Goal: Transaction & Acquisition: Purchase product/service

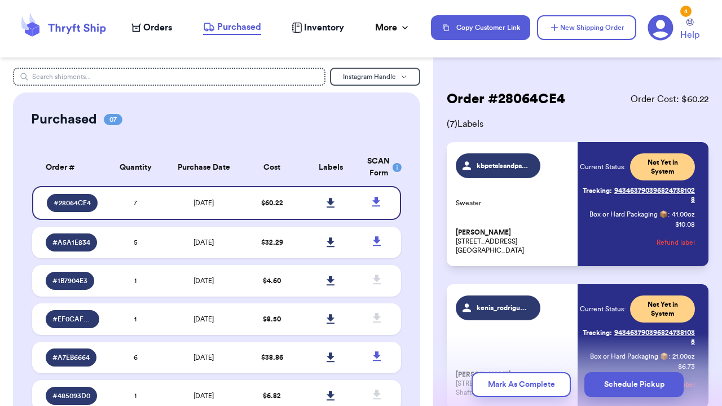
scroll to position [794, 0]
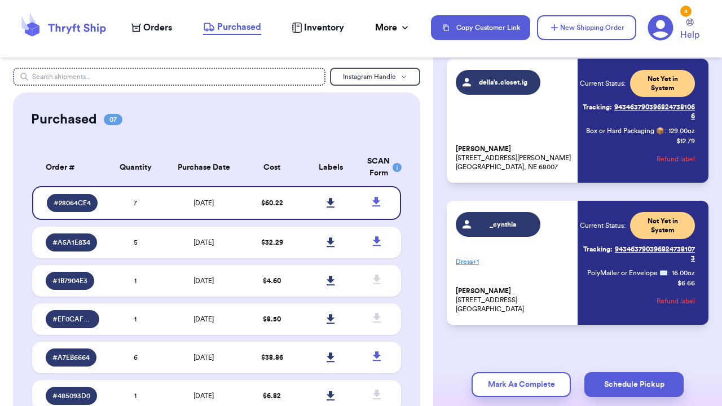
click at [156, 25] on span "Orders" at bounding box center [157, 28] width 29 height 14
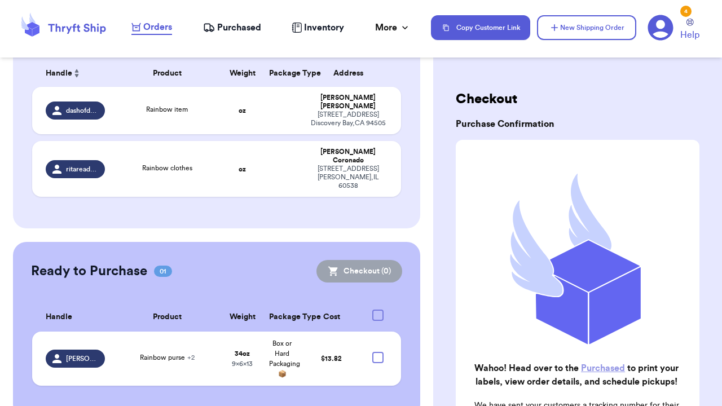
scroll to position [179, 0]
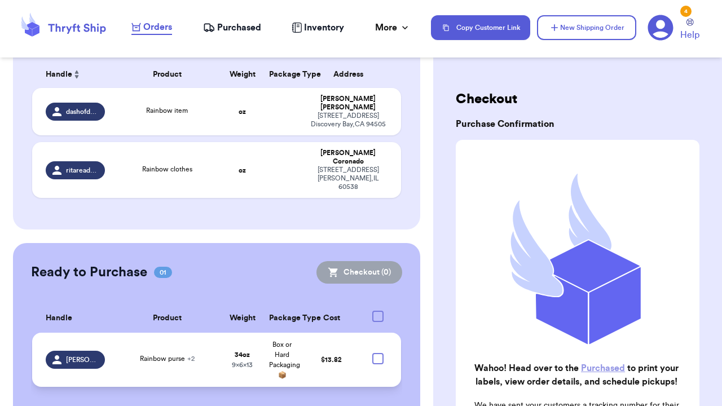
click at [381, 353] on div at bounding box center [377, 358] width 11 height 11
click at [378, 353] on input "checkbox" at bounding box center [377, 353] width 1 height 1
checkbox input "true"
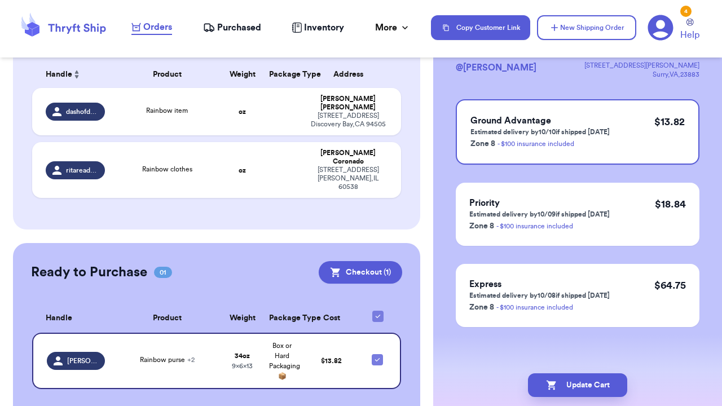
scroll to position [81, 0]
click at [618, 112] on div "Ground Advantage Estimated delivery by 10/10 if shipped [DATE] Zone 8 - $100 in…" at bounding box center [578, 131] width 244 height 65
click at [600, 391] on button "Update Cart" at bounding box center [577, 385] width 99 height 24
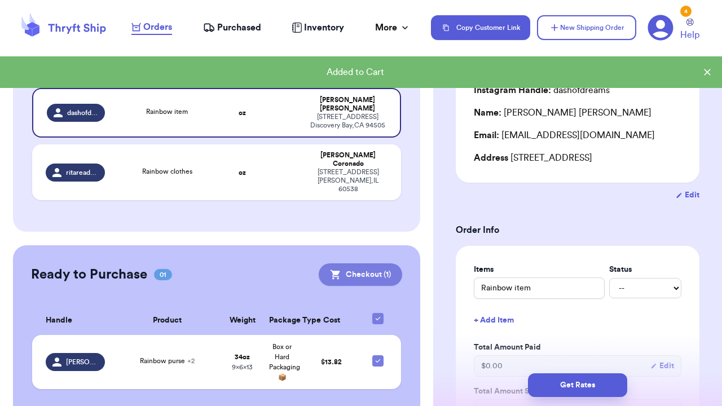
click at [369, 263] on button "Checkout ( 1 )" at bounding box center [360, 274] width 83 height 23
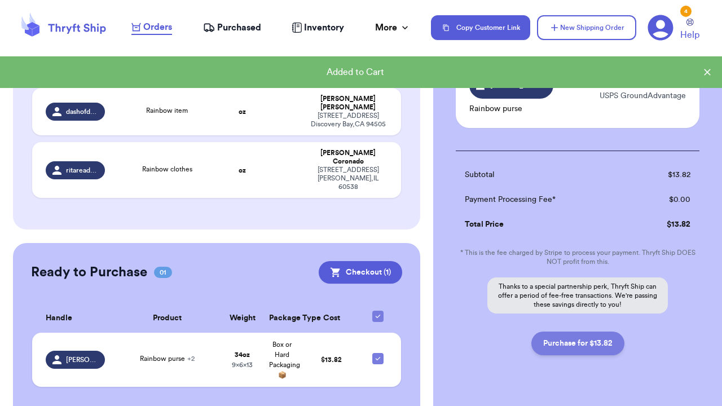
click at [582, 346] on button "Purchase for $13.82" at bounding box center [577, 344] width 93 height 24
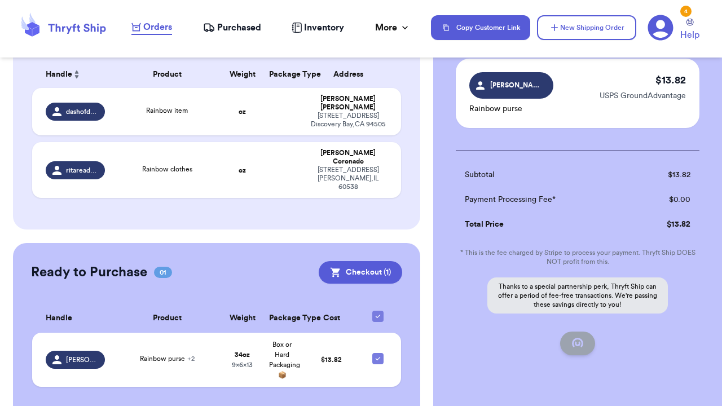
checkbox input "false"
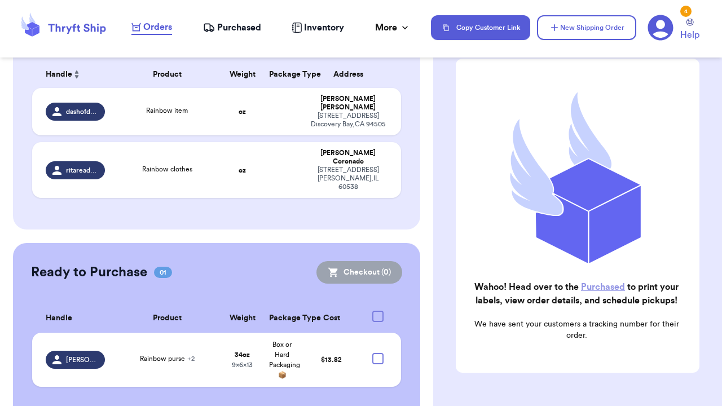
checkbox input "true"
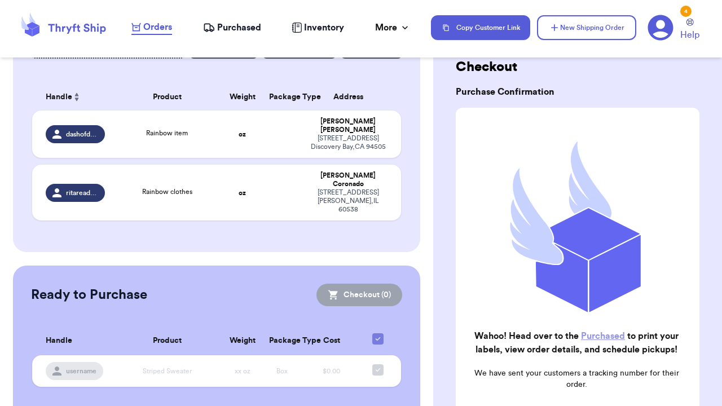
scroll to position [50, 0]
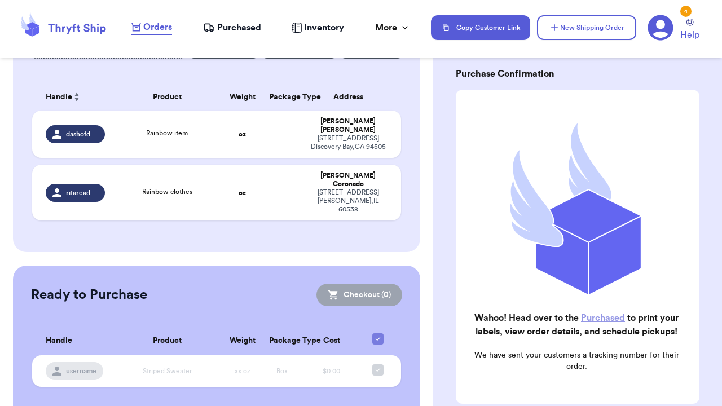
click at [597, 314] on link "Purchased" at bounding box center [603, 318] width 44 height 9
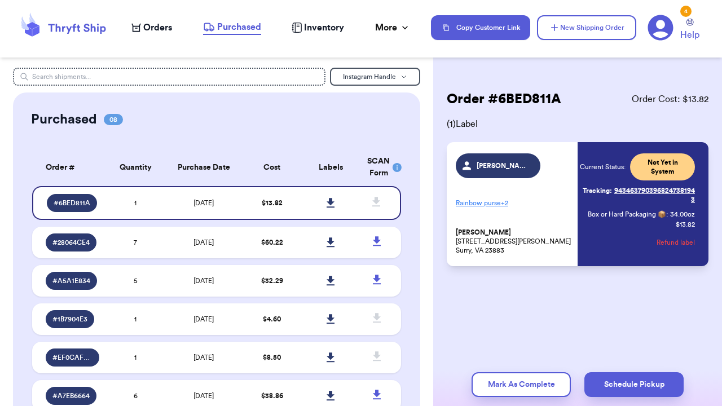
click at [564, 164] on div "[PERSON_NAME] Rainbow purse + 2 [PERSON_NAME] [STREET_ADDRESS][PERSON_NAME]" at bounding box center [513, 204] width 115 height 102
click at [329, 208] on icon at bounding box center [331, 203] width 8 height 10
